Goal: Task Accomplishment & Management: Use online tool/utility

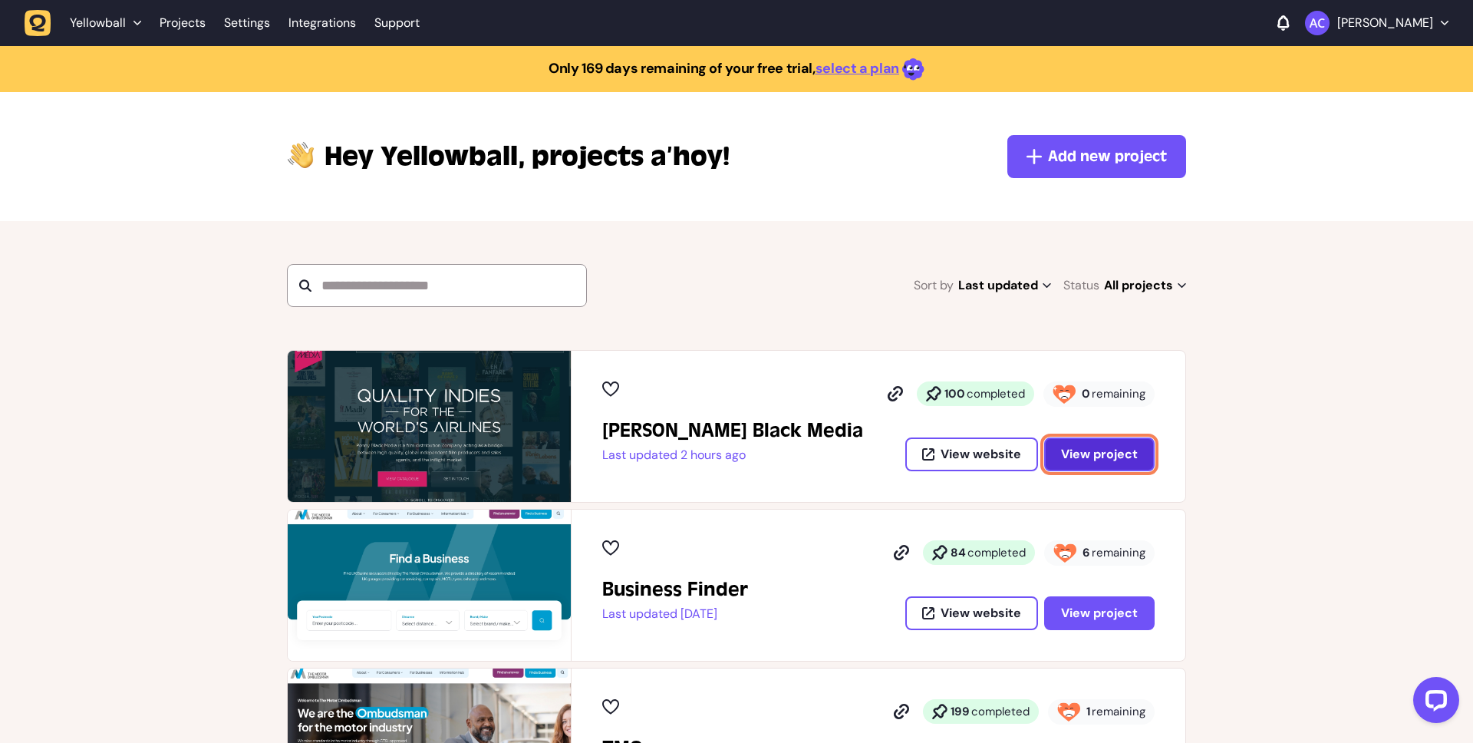
click at [1069, 446] on span "View project" at bounding box center [1099, 454] width 77 height 16
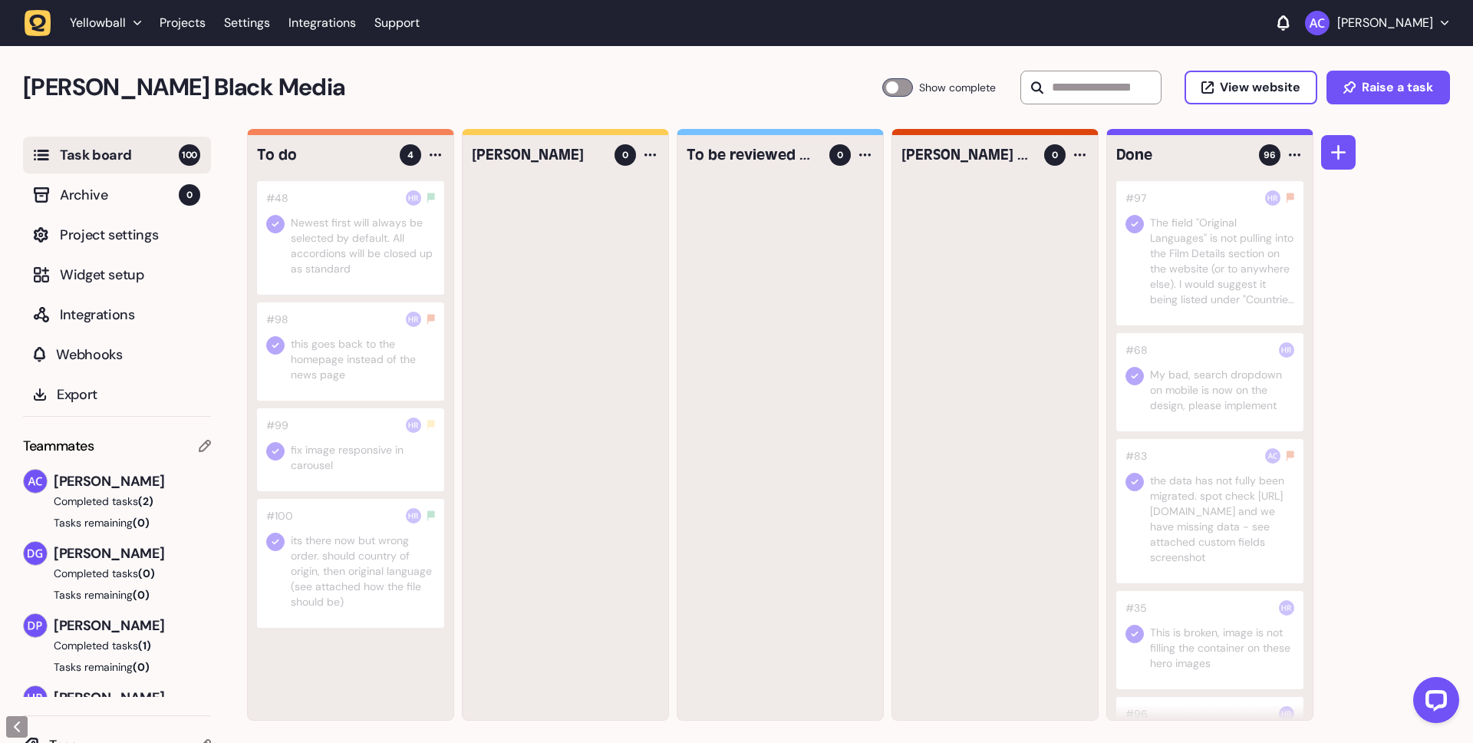
click at [389, 246] on div at bounding box center [350, 238] width 187 height 114
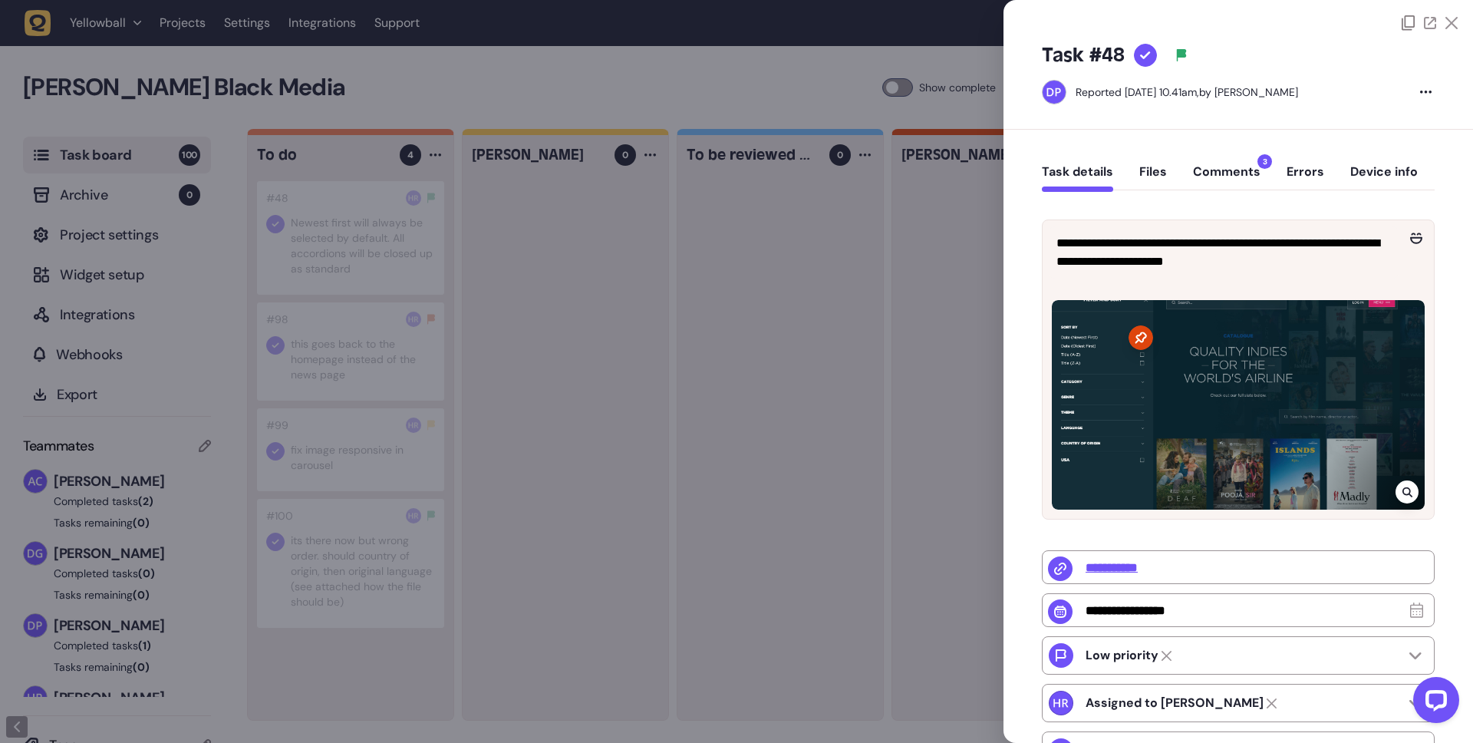
click at [1236, 173] on button "Comments 3" at bounding box center [1227, 178] width 68 height 28
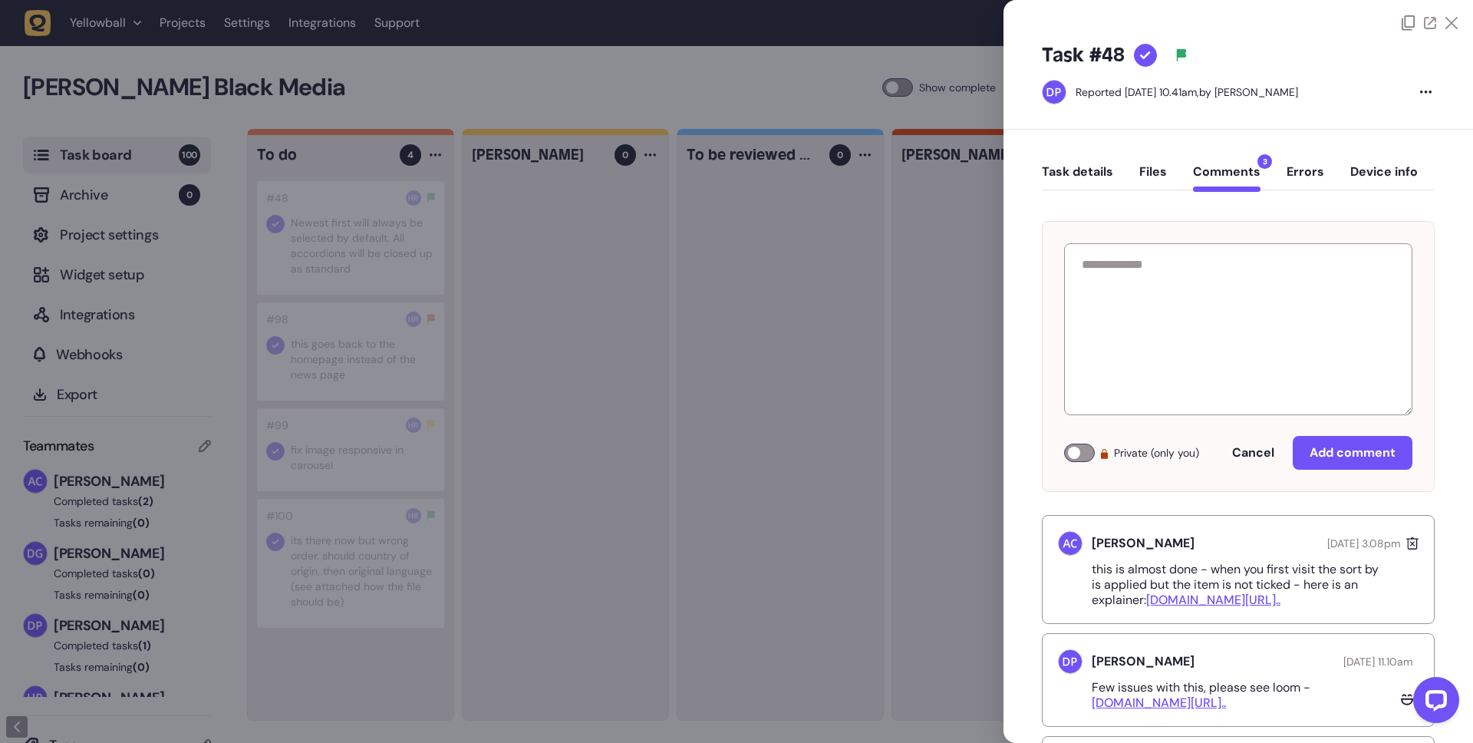
click at [556, 317] on div at bounding box center [736, 371] width 1473 height 743
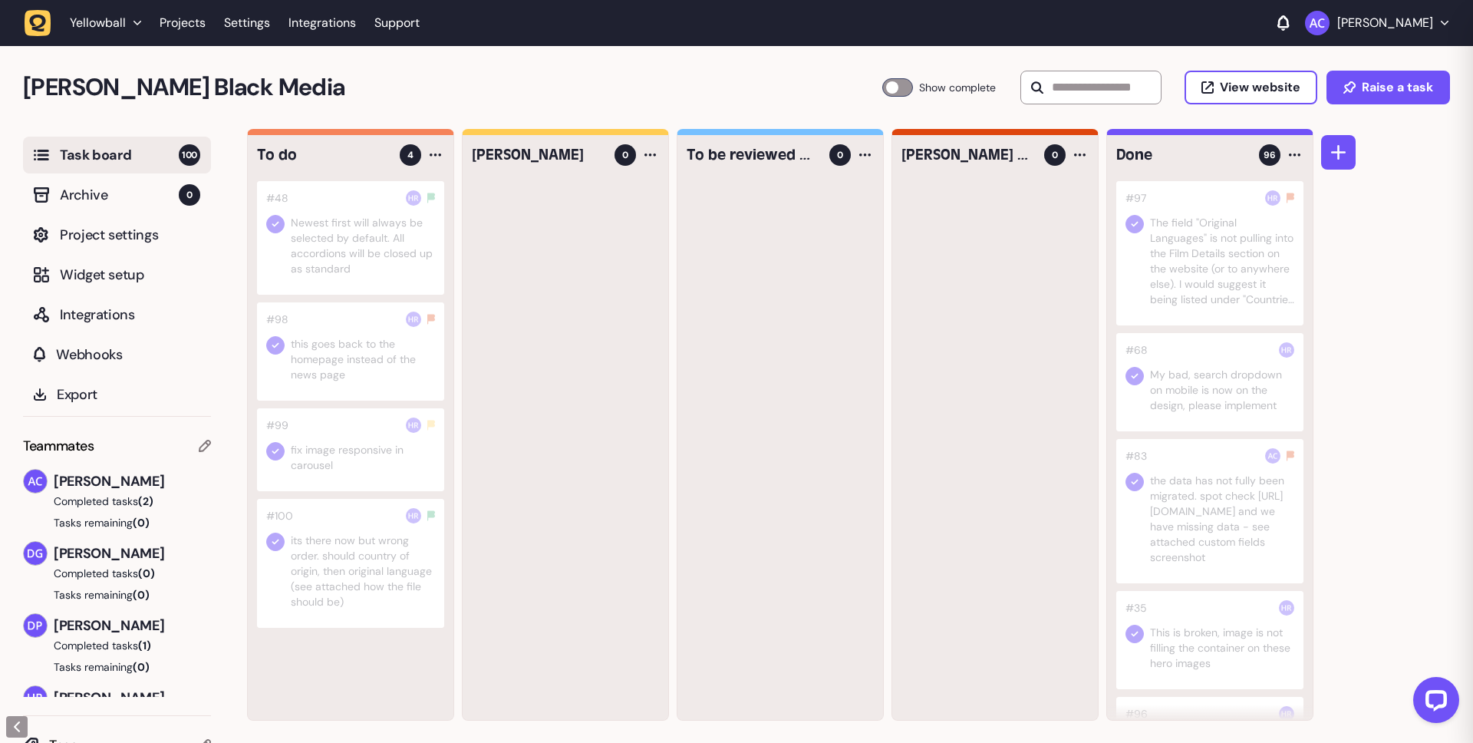
click at [376, 349] on div at bounding box center [350, 351] width 187 height 98
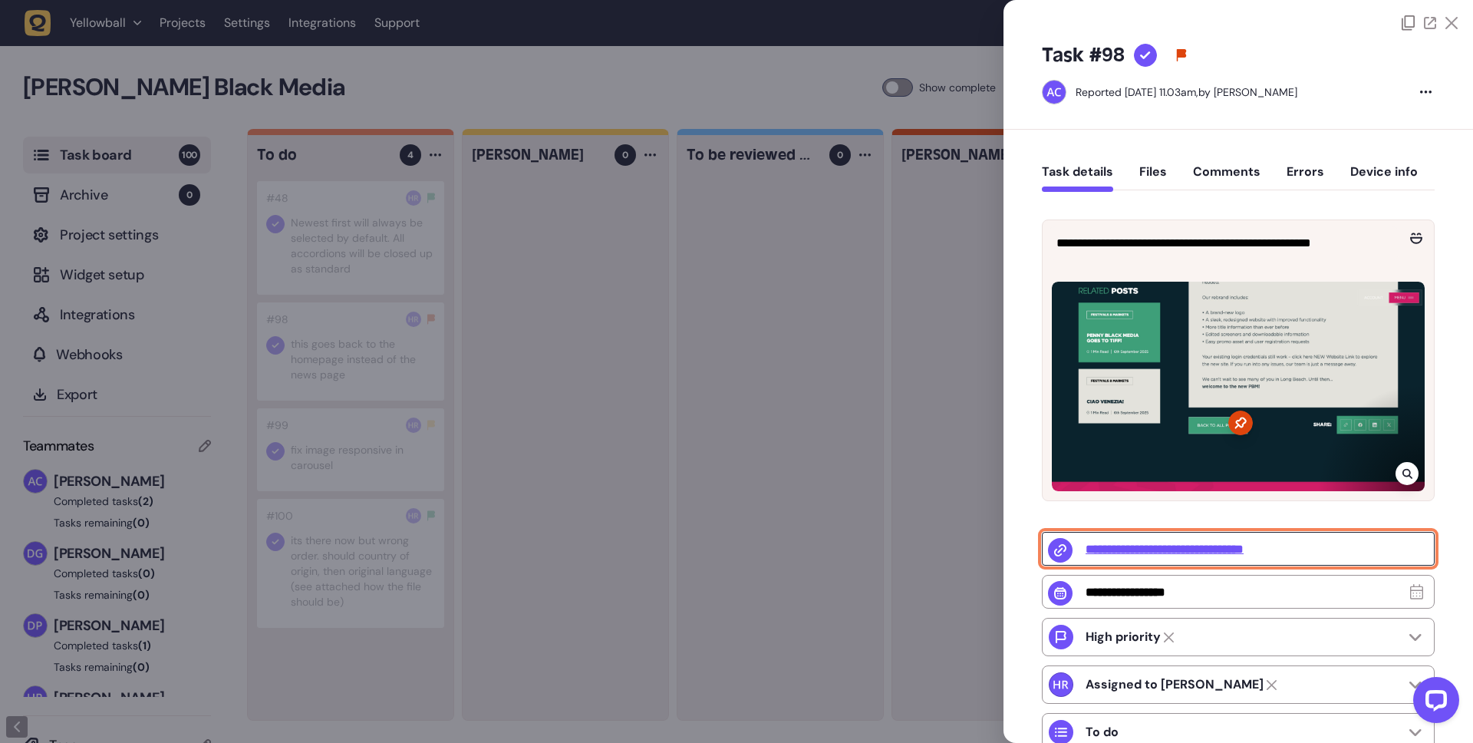
click at [1282, 552] on input "**********" at bounding box center [1238, 549] width 393 height 34
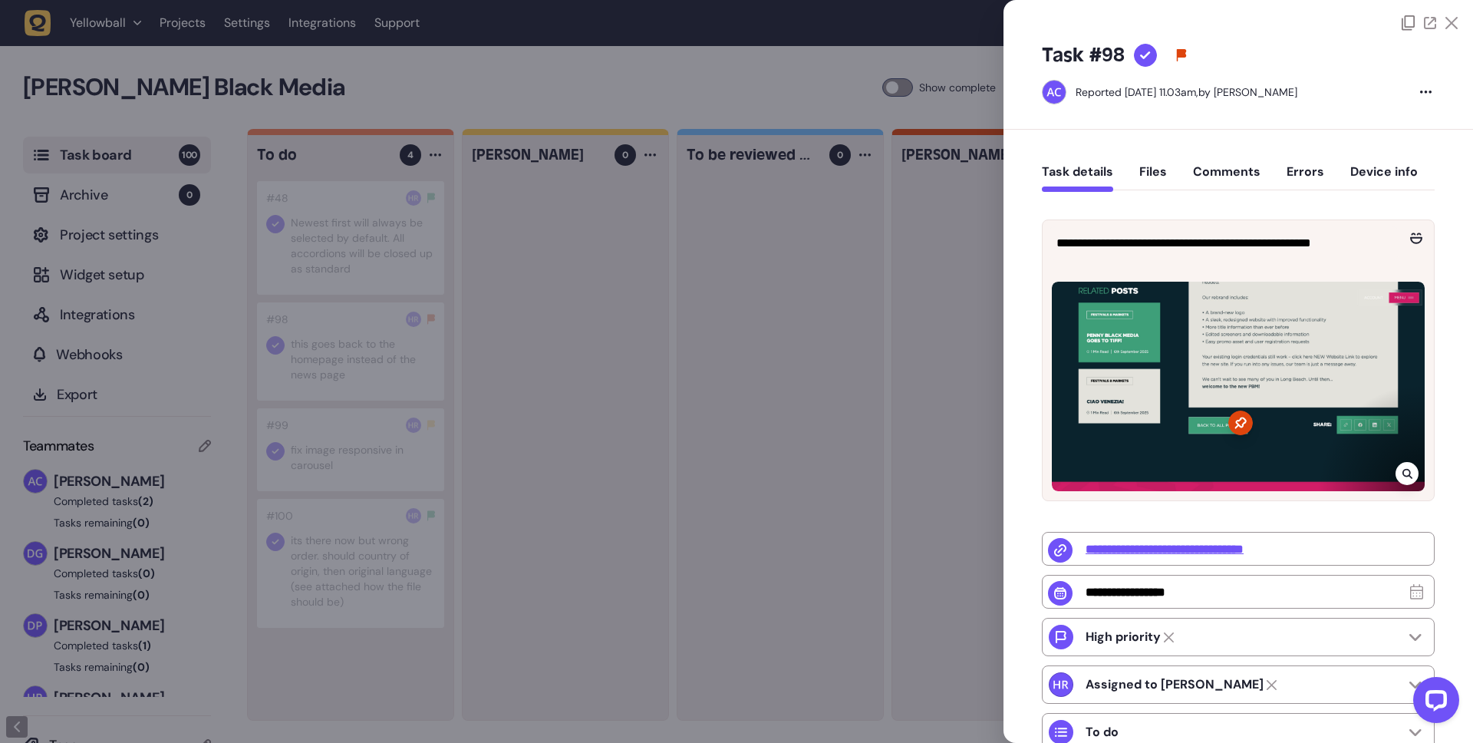
click at [346, 444] on div at bounding box center [736, 371] width 1473 height 743
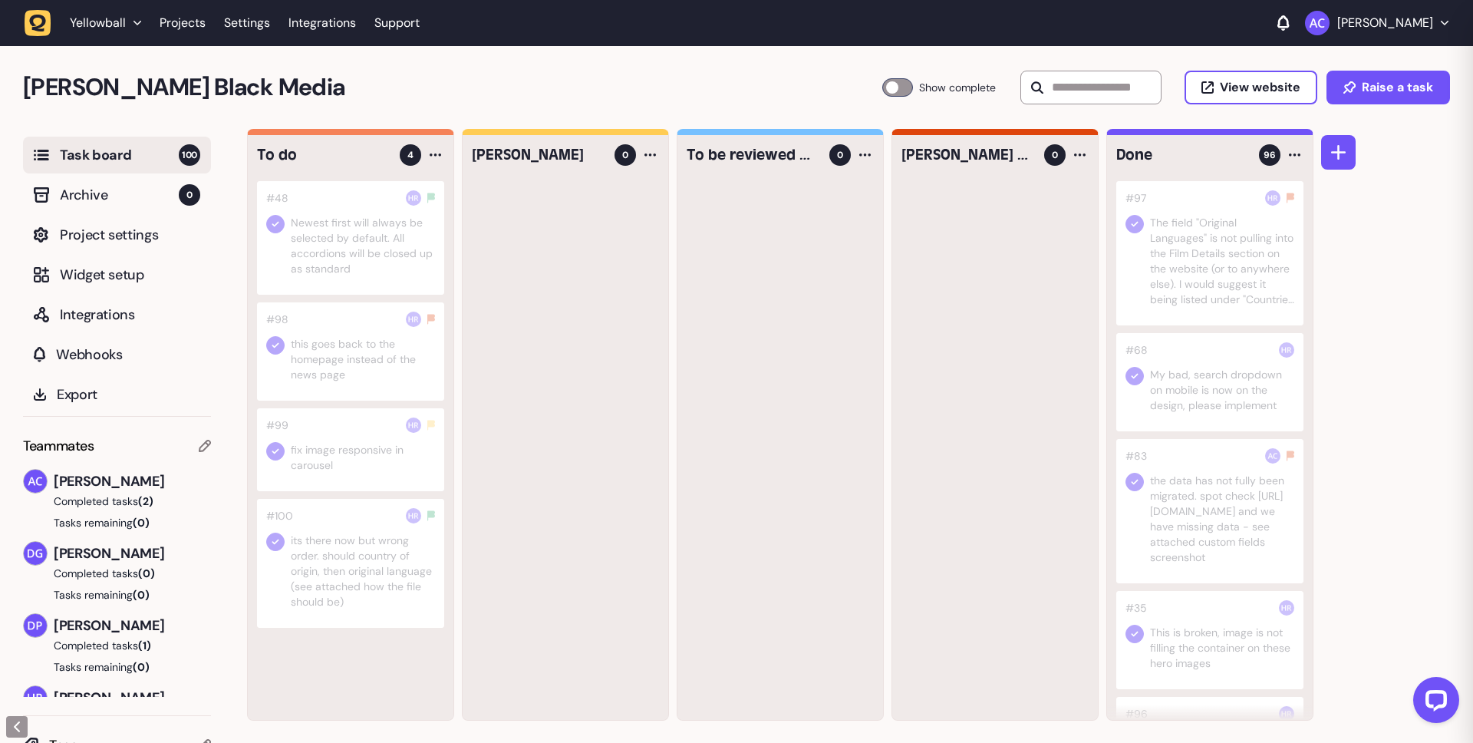
click at [374, 447] on div at bounding box center [350, 449] width 187 height 83
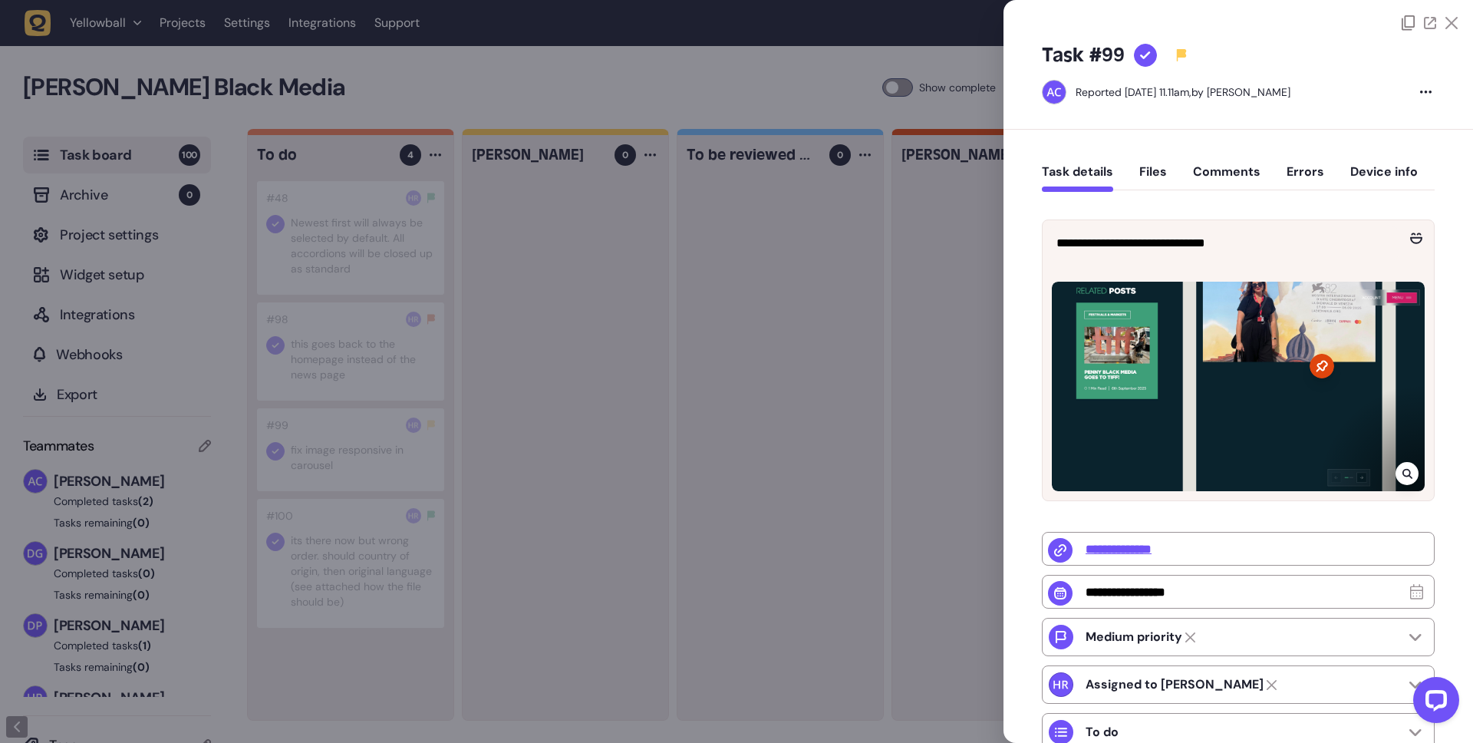
click at [358, 553] on div at bounding box center [736, 371] width 1473 height 743
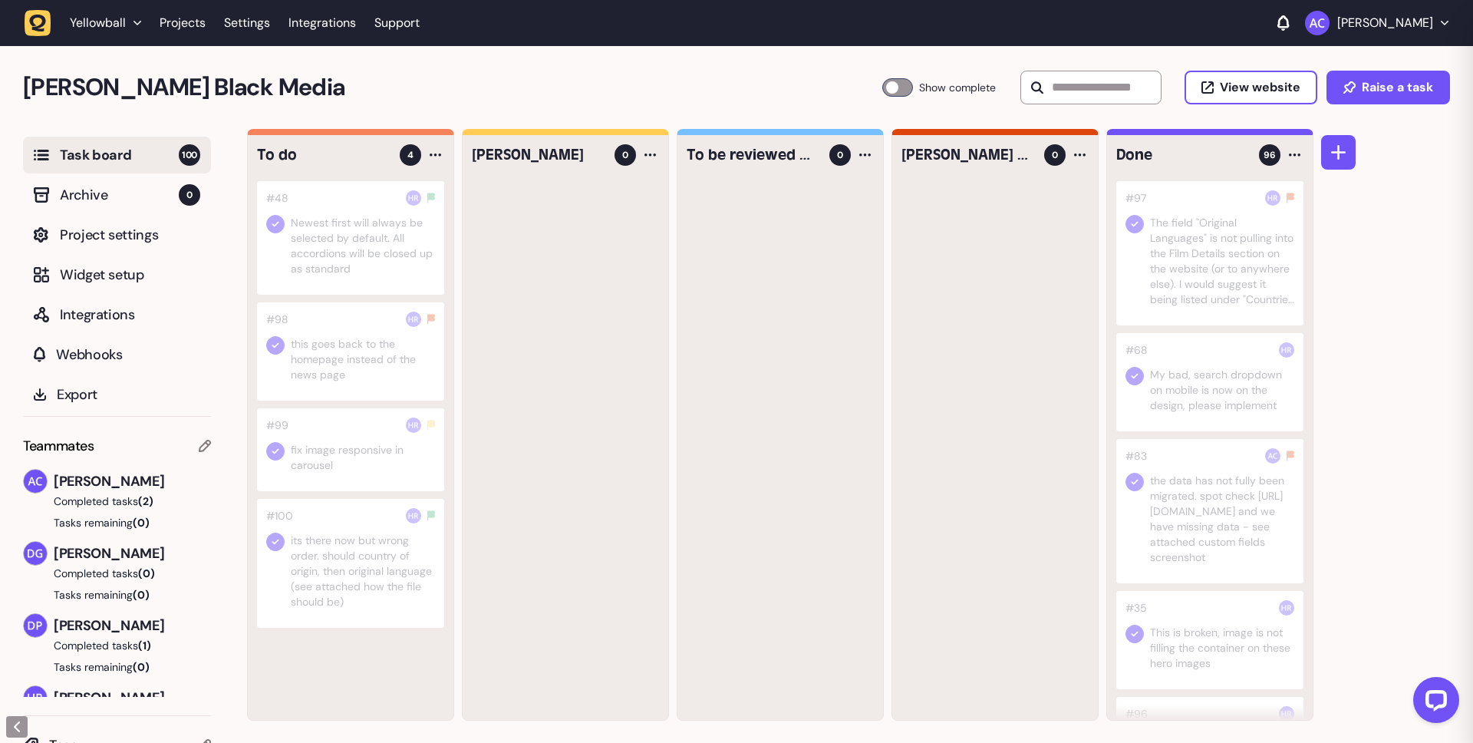
click at [358, 553] on div at bounding box center [350, 563] width 187 height 129
